Goal: Find specific page/section: Find specific page/section

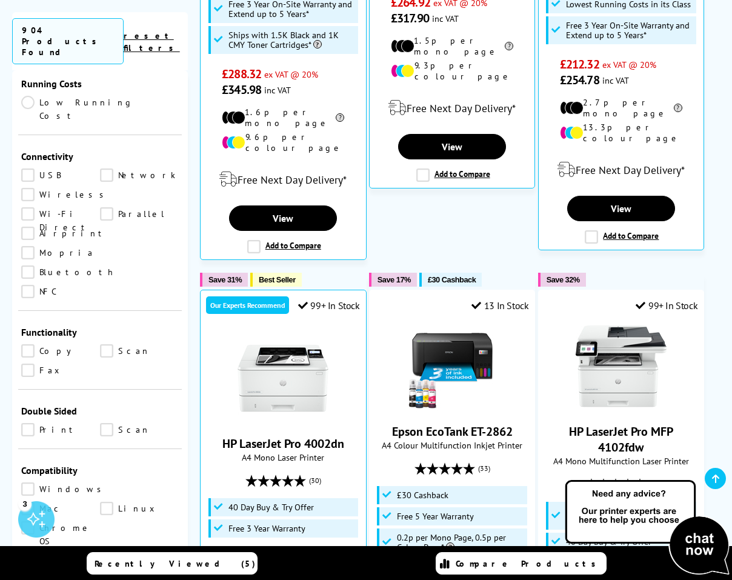
scroll to position [333, 0]
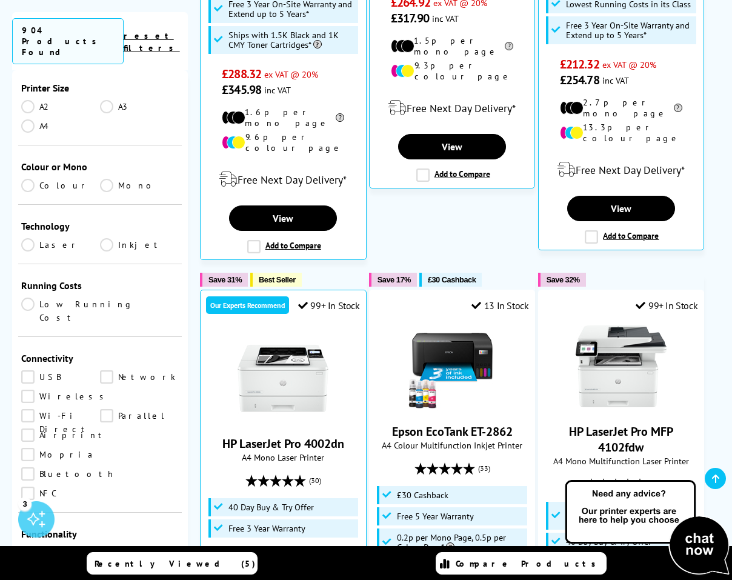
click at [110, 546] on link "Scan" at bounding box center [139, 552] width 79 height 13
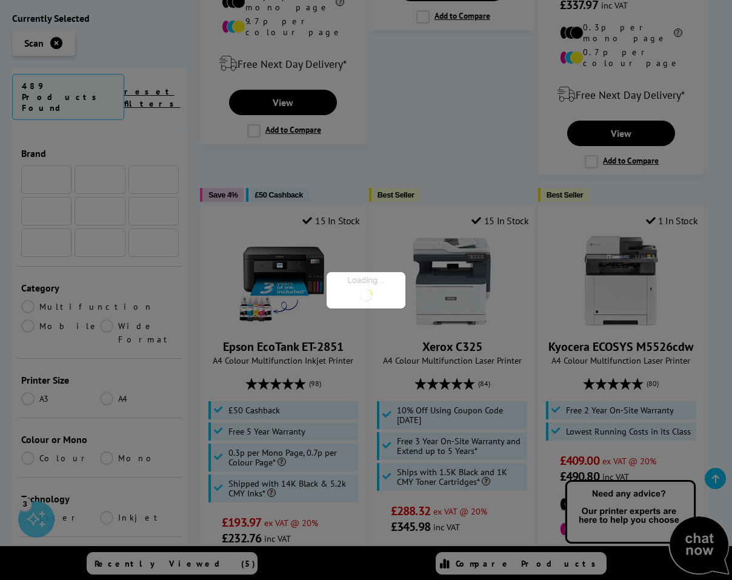
scroll to position [333, 0]
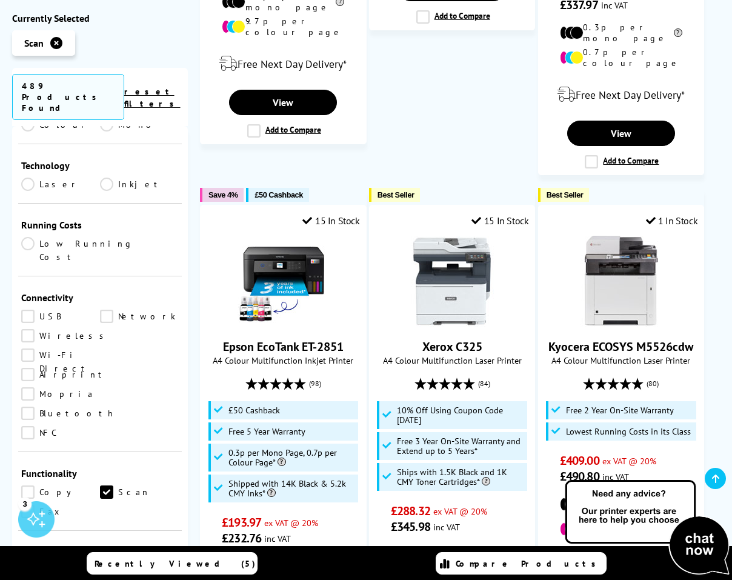
click at [28, 486] on link "Copy" at bounding box center [60, 492] width 79 height 13
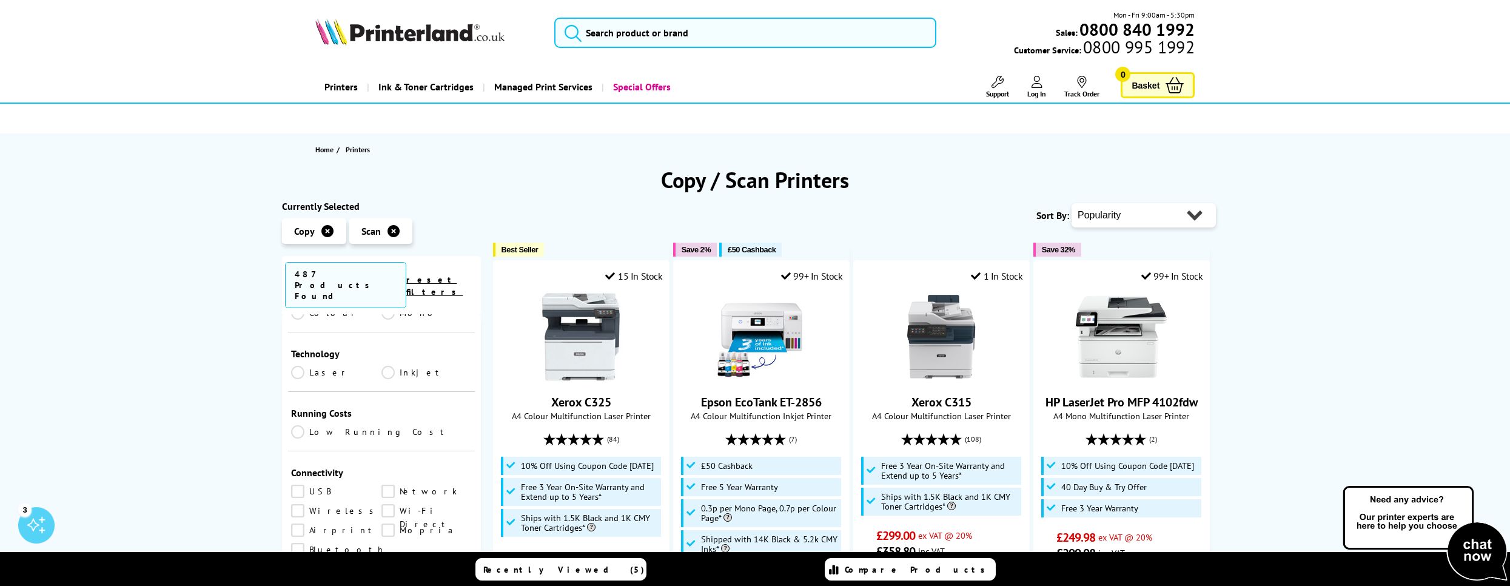
click at [299, 504] on link "Wireless" at bounding box center [336, 510] width 90 height 13
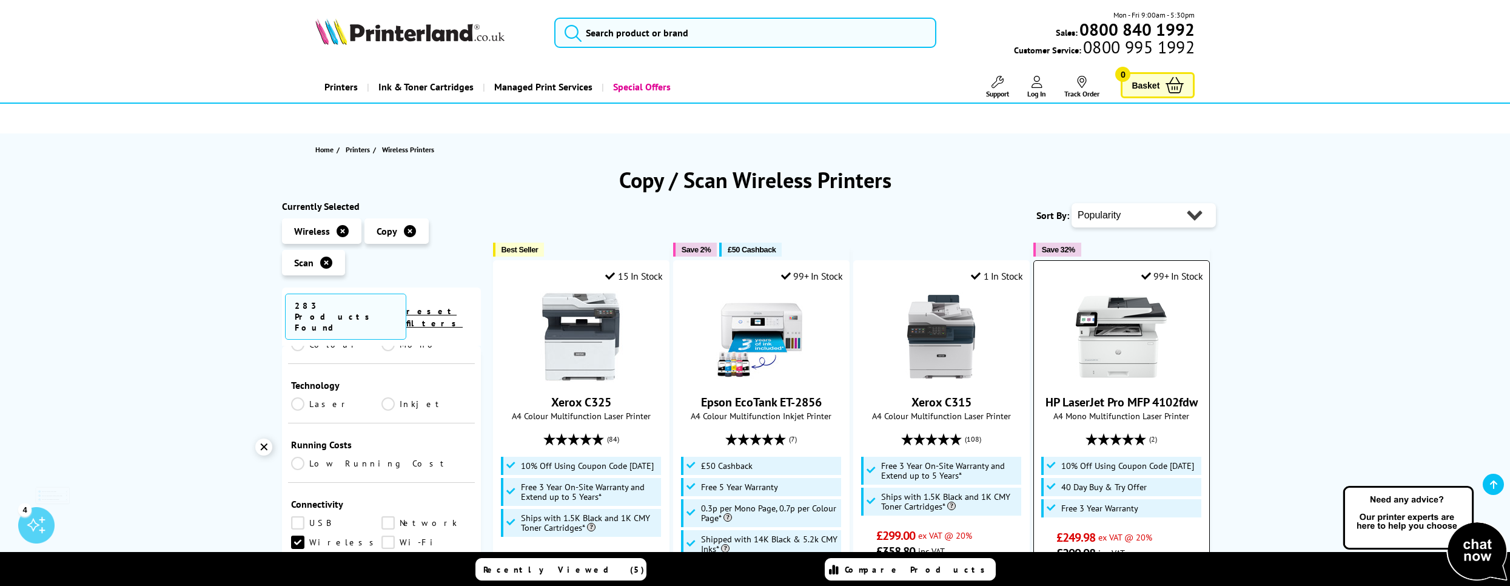
scroll to position [202, 0]
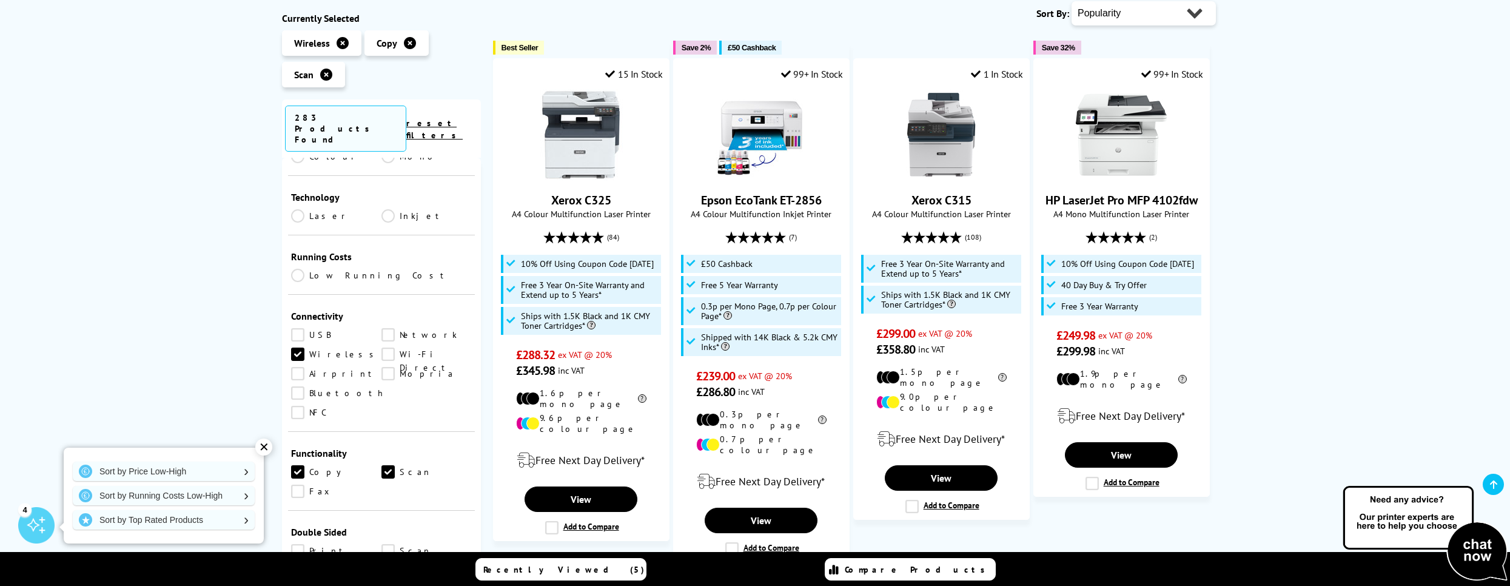
click at [266, 450] on div "✕" at bounding box center [263, 446] width 17 height 17
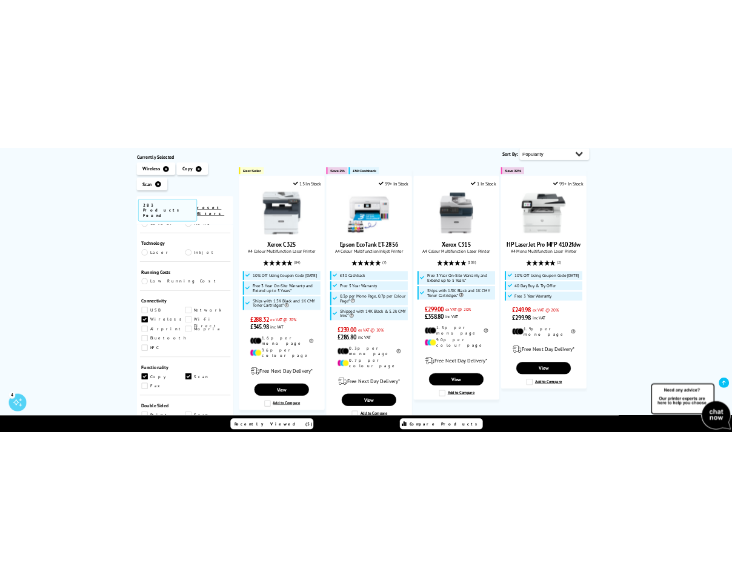
scroll to position [203, 0]
